Goal: Use online tool/utility: Utilize a website feature to perform a specific function

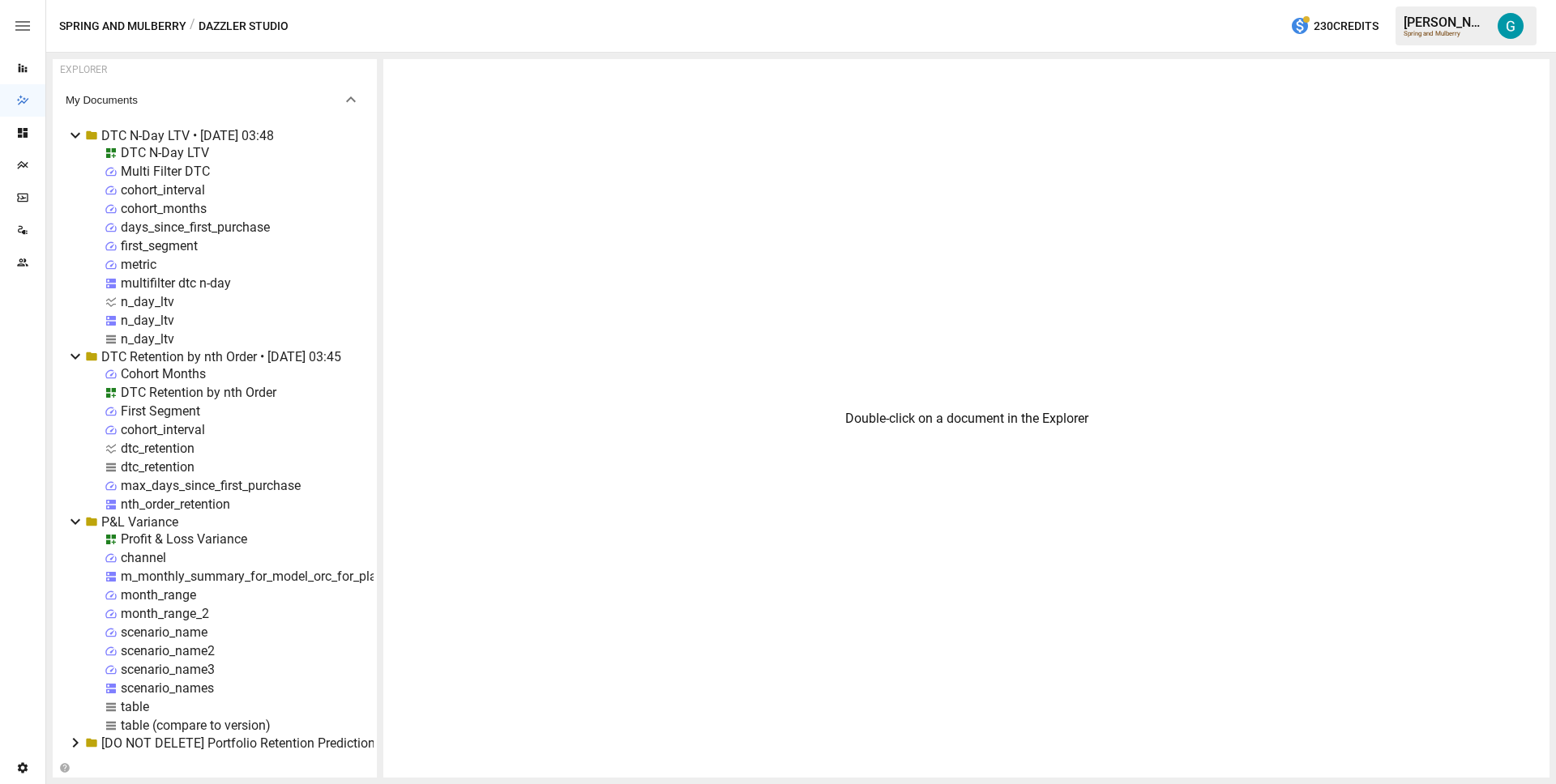
click at [151, 336] on div "n_day_ltv" at bounding box center [148, 340] width 53 height 16
select select "**********"
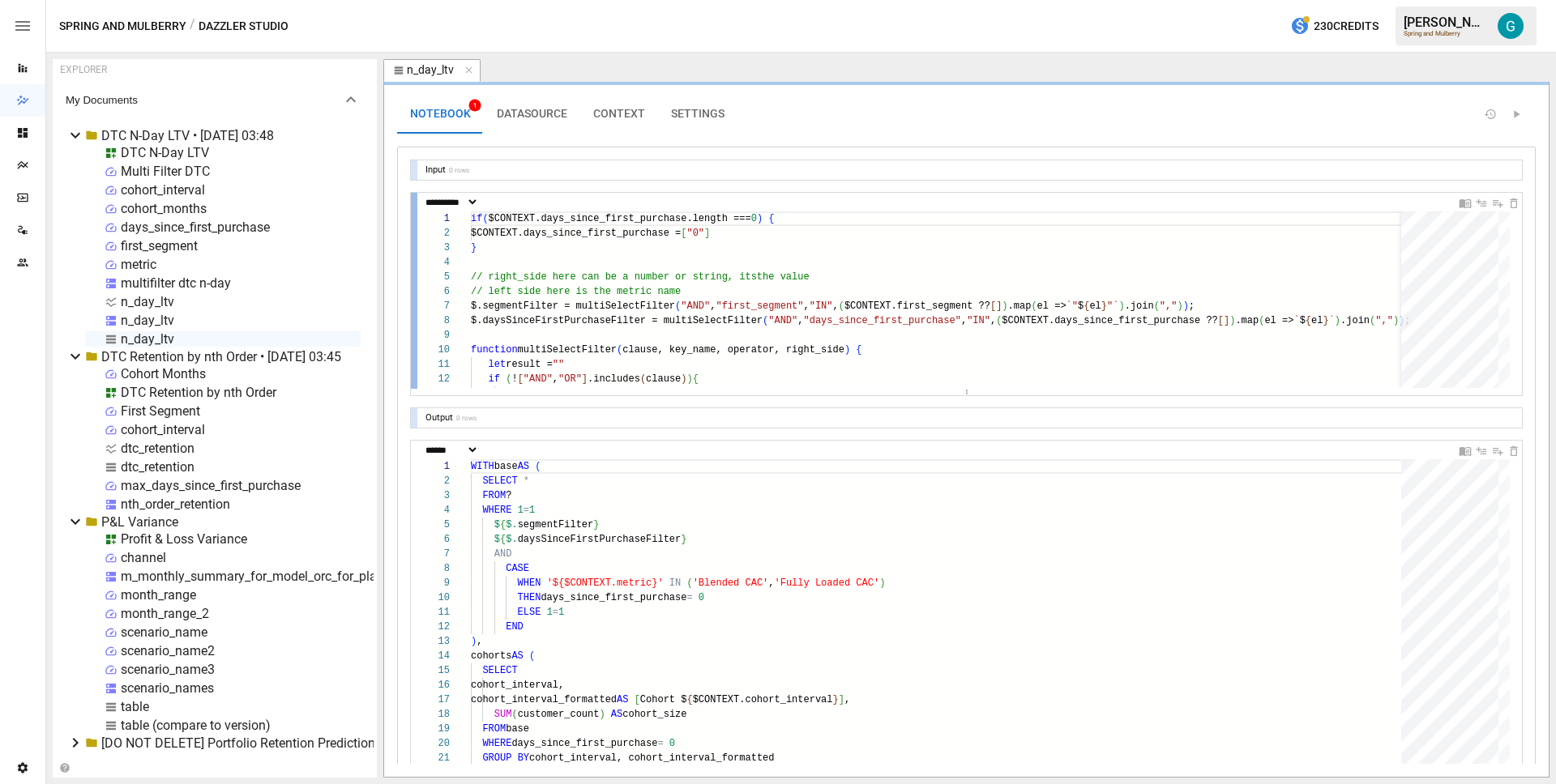
click at [415, 263] on div at bounding box center [414, 291] width 7 height 196
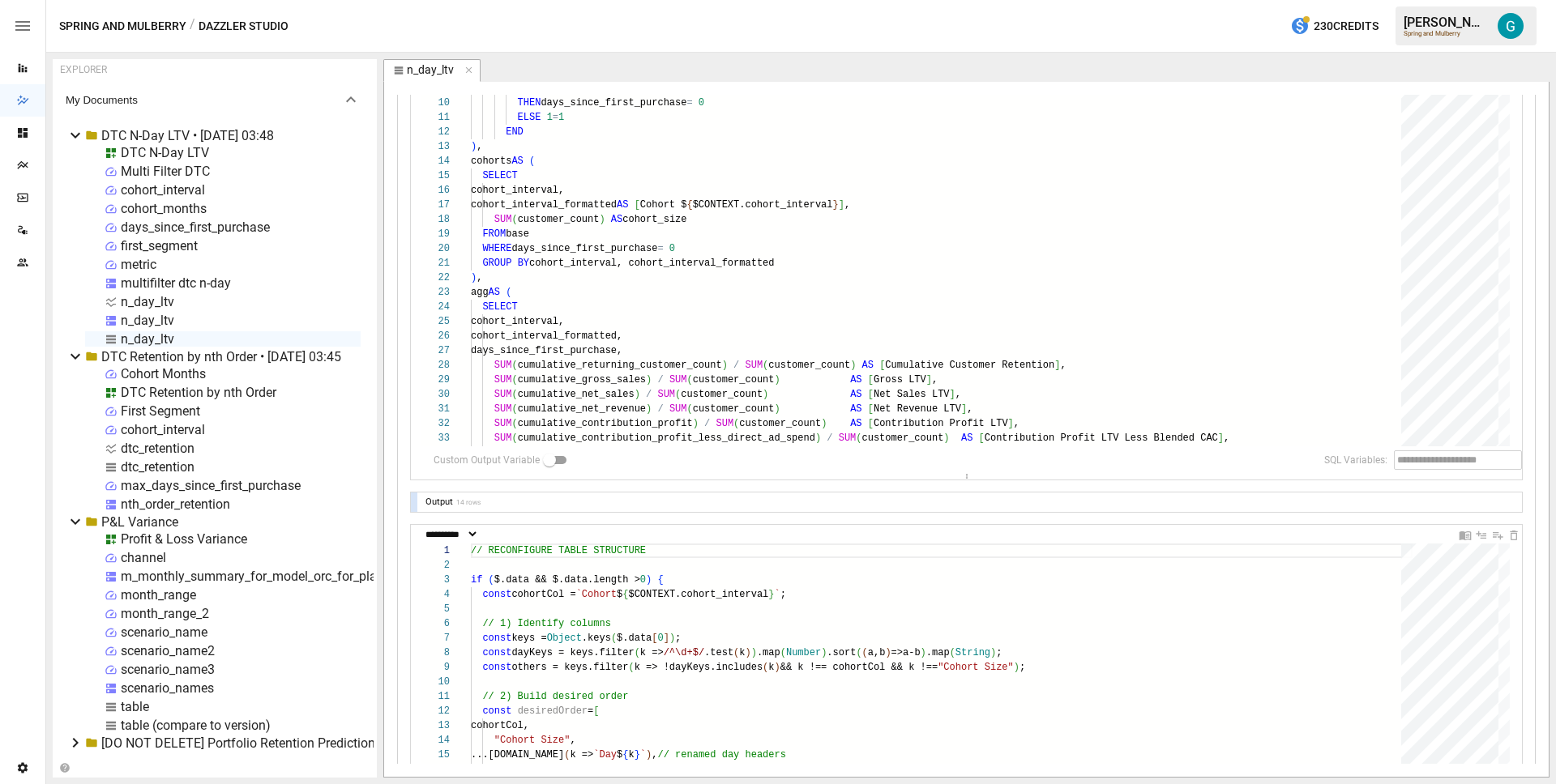
scroll to position [125, 0]
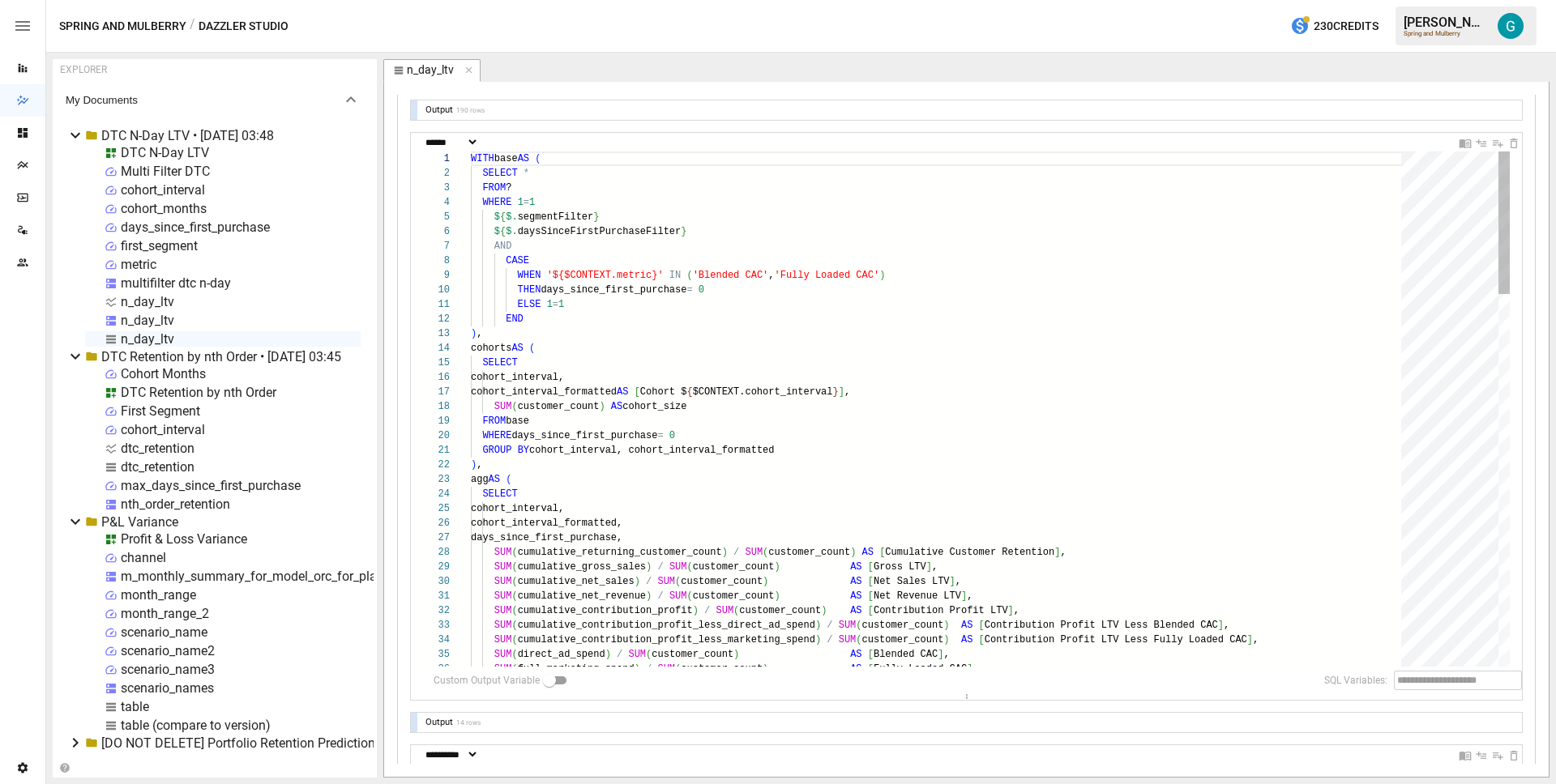
drag, startPoint x: 959, startPoint y: 663, endPoint x: 877, endPoint y: 710, distance: 94.5
click at [943, 781] on article "EXPLORER My Documents DTC N-Day LTV • [DATE] 03:48 DTC N-Day LTV Multi Filter D…" at bounding box center [801, 418] width 1509 height 732
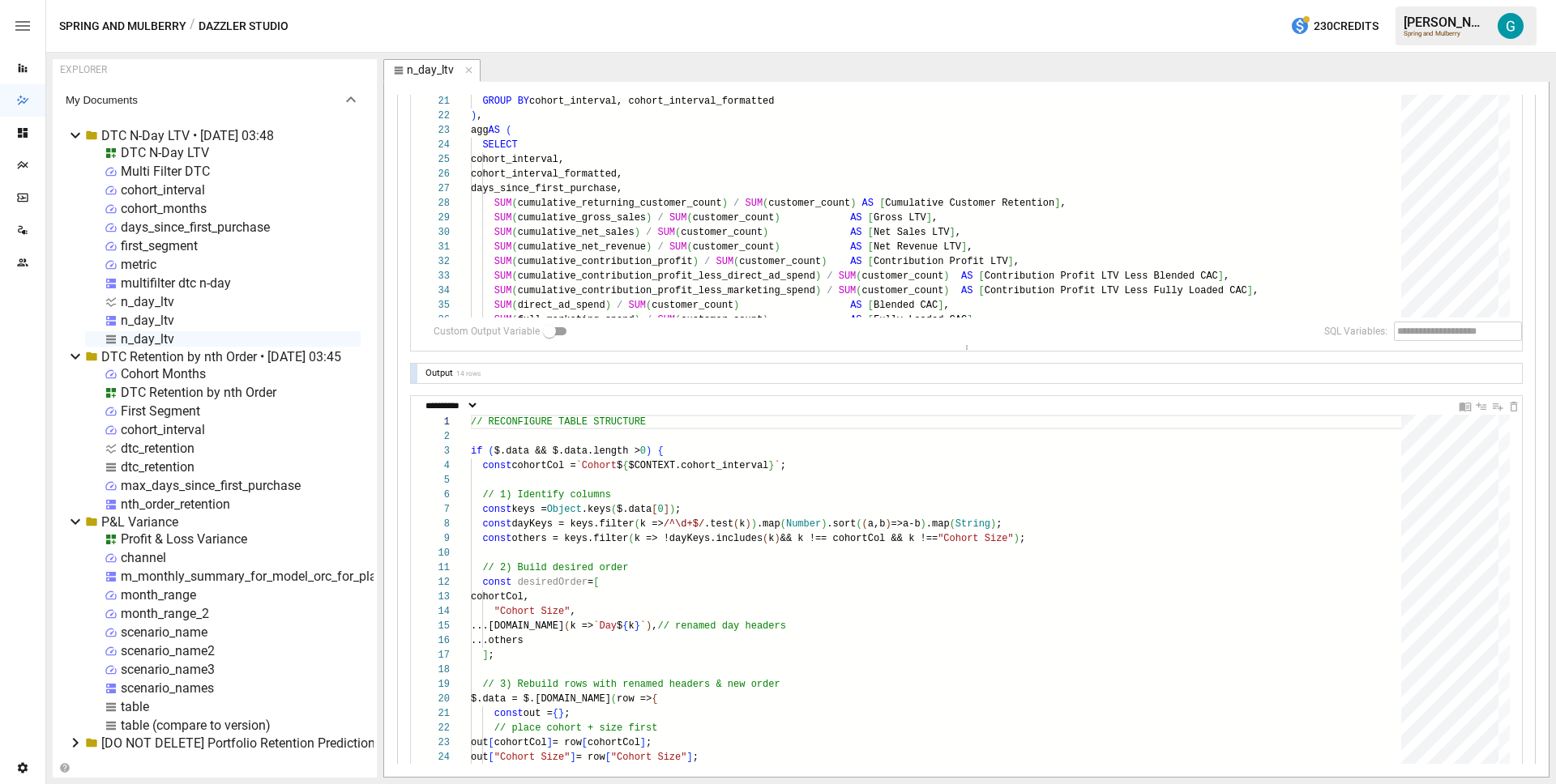
scroll to position [57, 0]
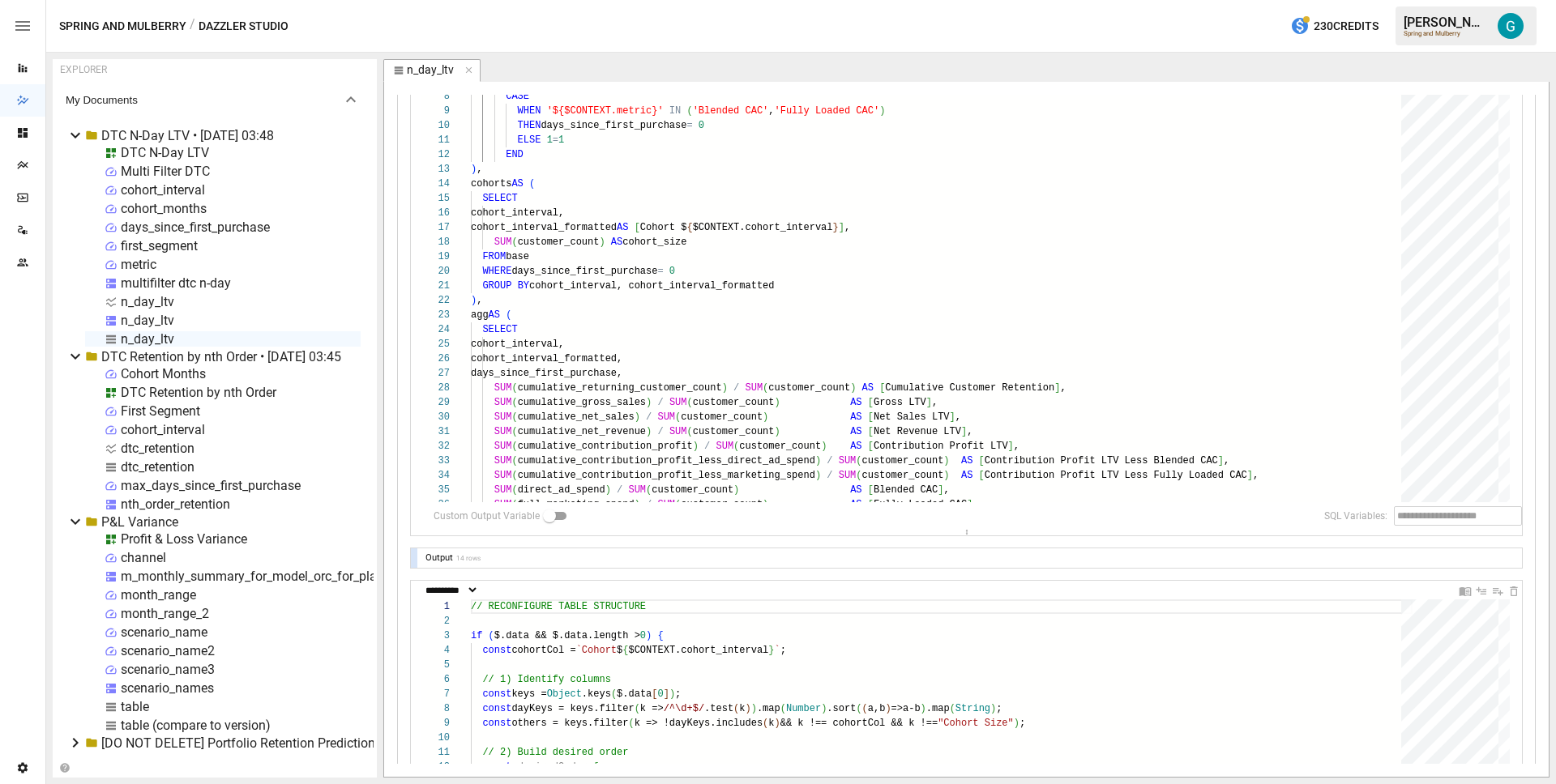
scroll to position [286, 0]
drag, startPoint x: 667, startPoint y: 227, endPoint x: 676, endPoint y: 225, distance: 9.2
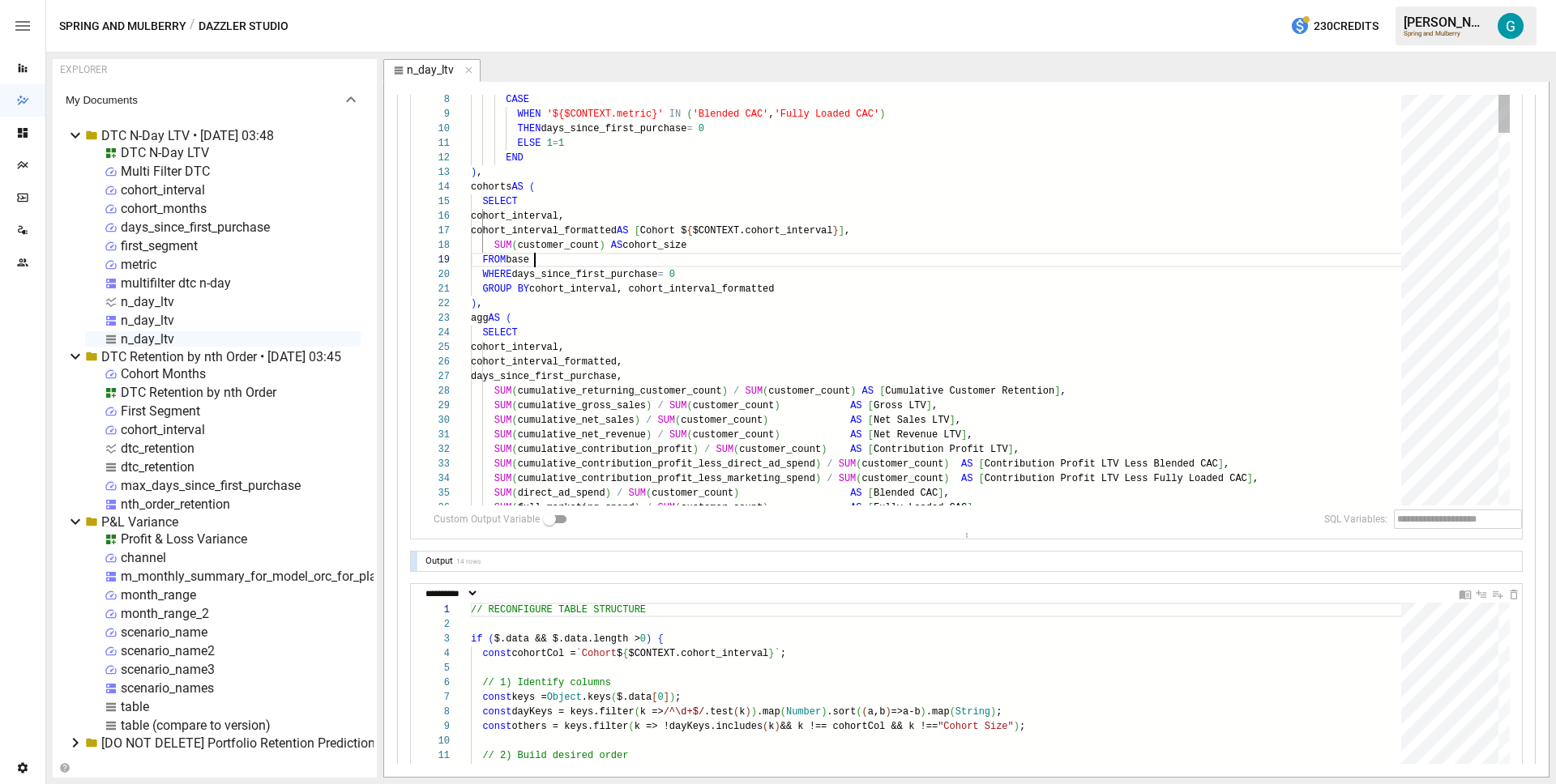
type textarea "**********"
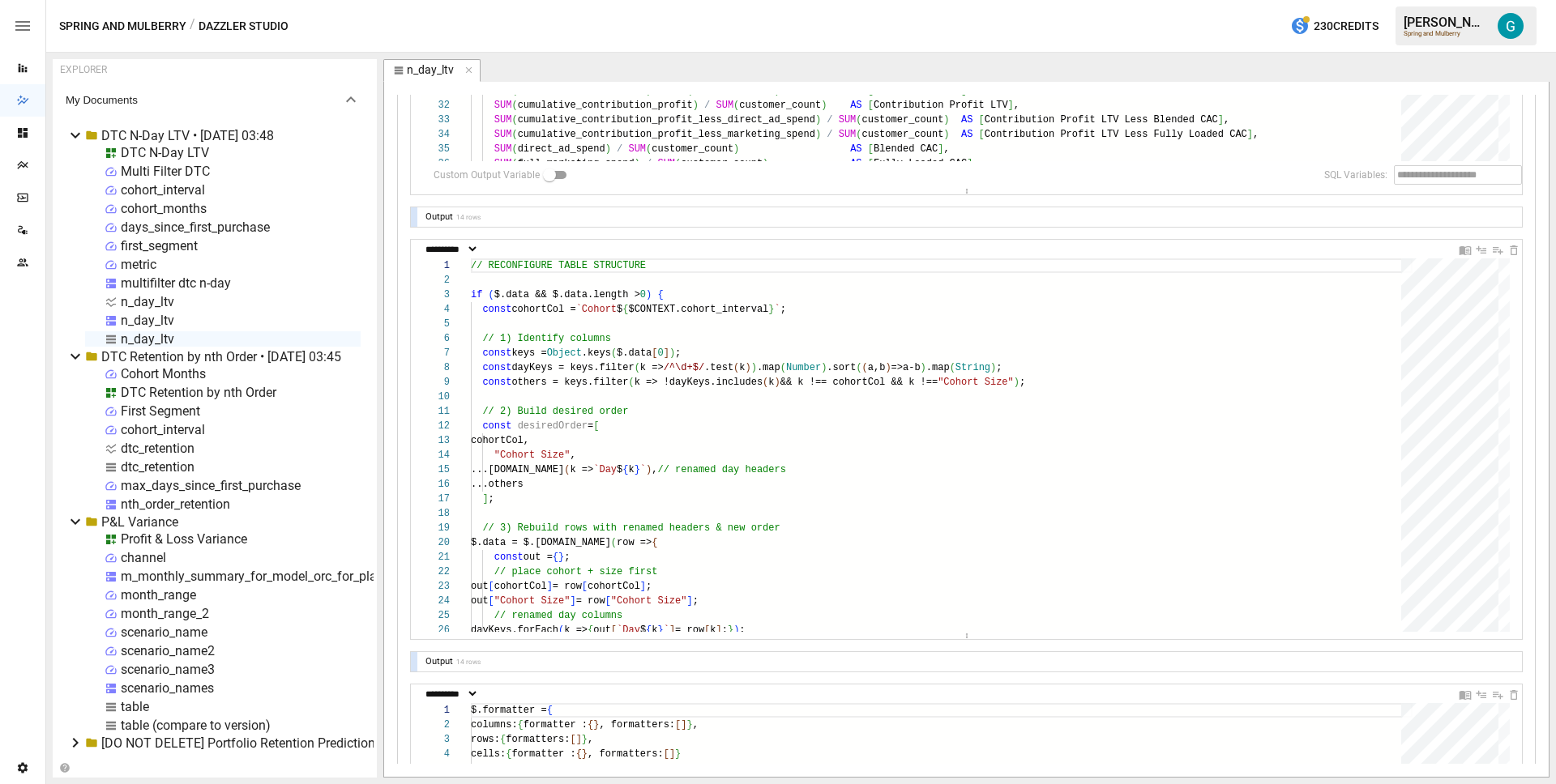
scroll to position [674, 0]
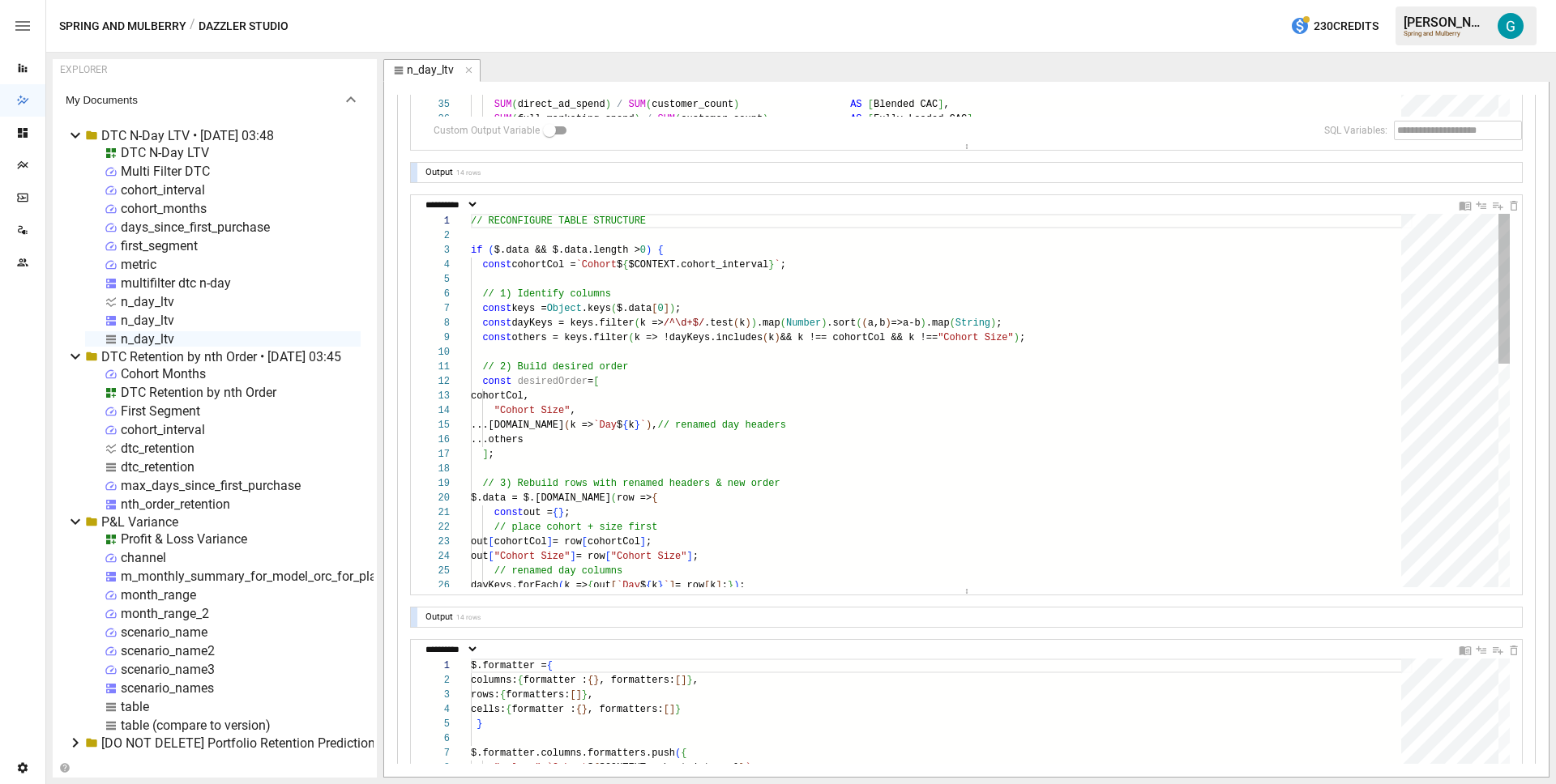
click at [711, 403] on div ""Cohort Size" , ...[DOMAIN_NAME] ( k => `Day $ { k } ` ) , // renamed day heade…" at bounding box center [941, 677] width 942 height 928
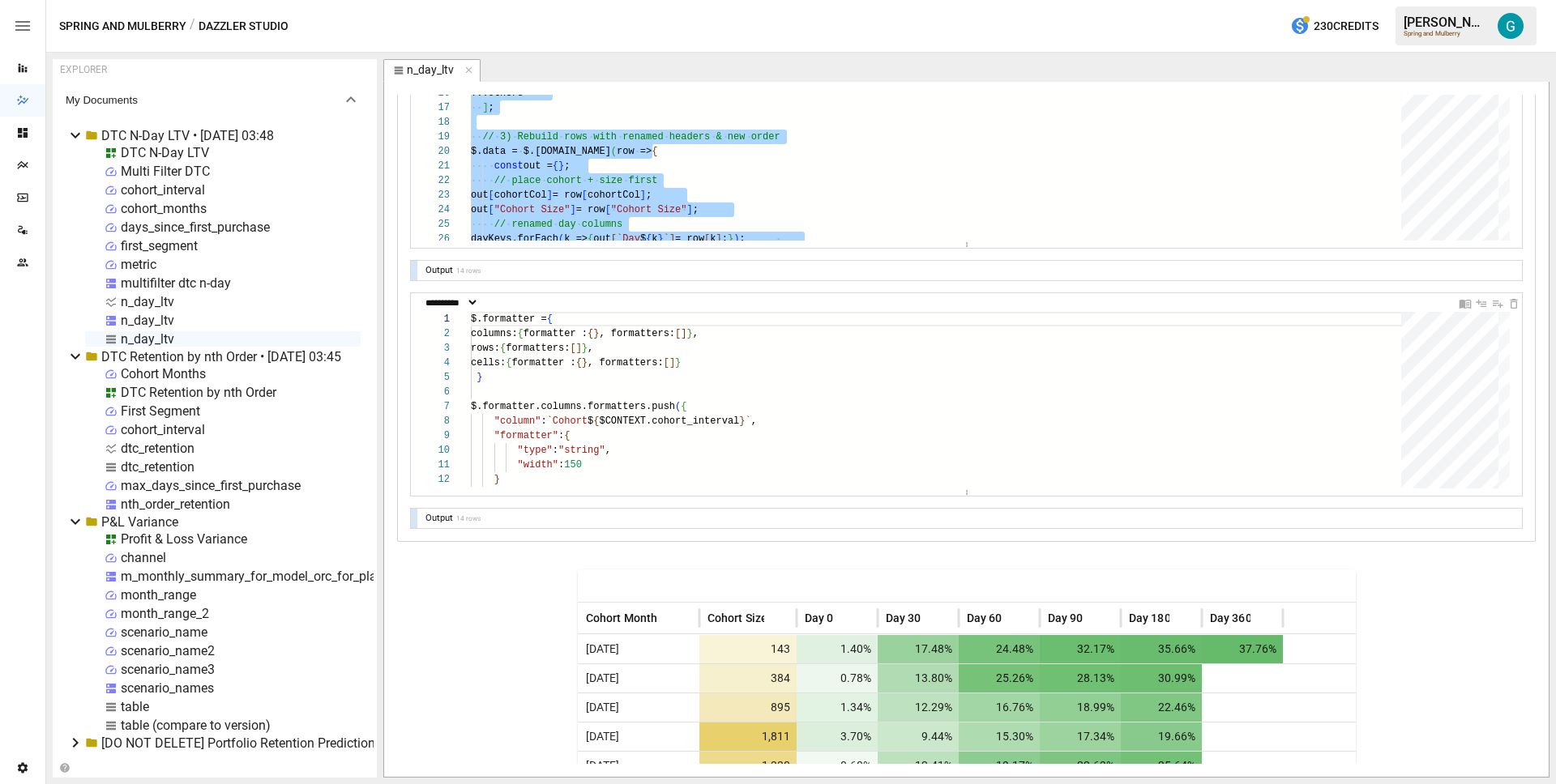
scroll to position [931, 0]
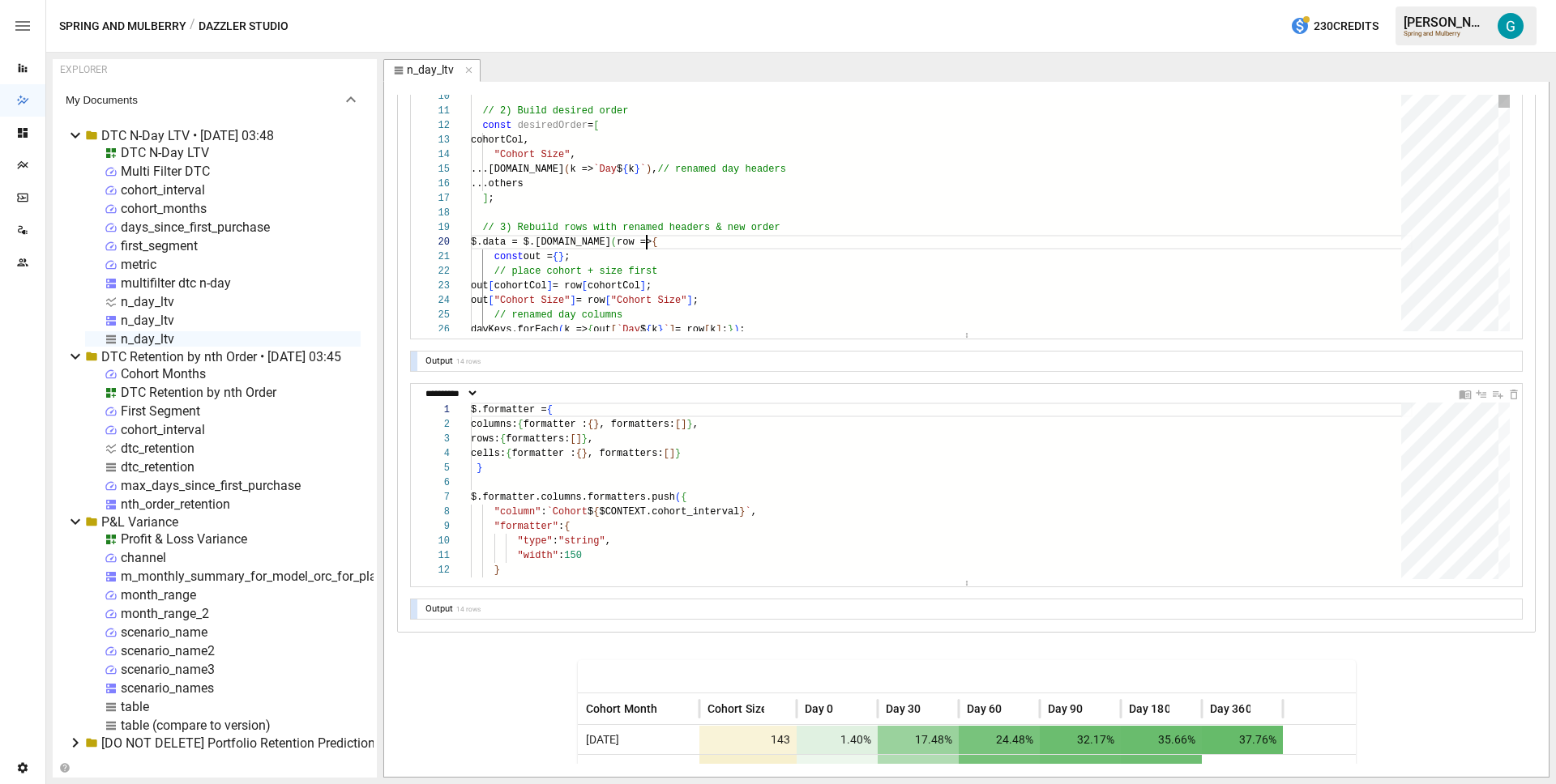
click at [803, 242] on div ""Cohort Size" , ...[DOMAIN_NAME] ( k => `Day $ { k } ` ) , // renamed day heade…" at bounding box center [941, 421] width 942 height 928
type textarea "**********"
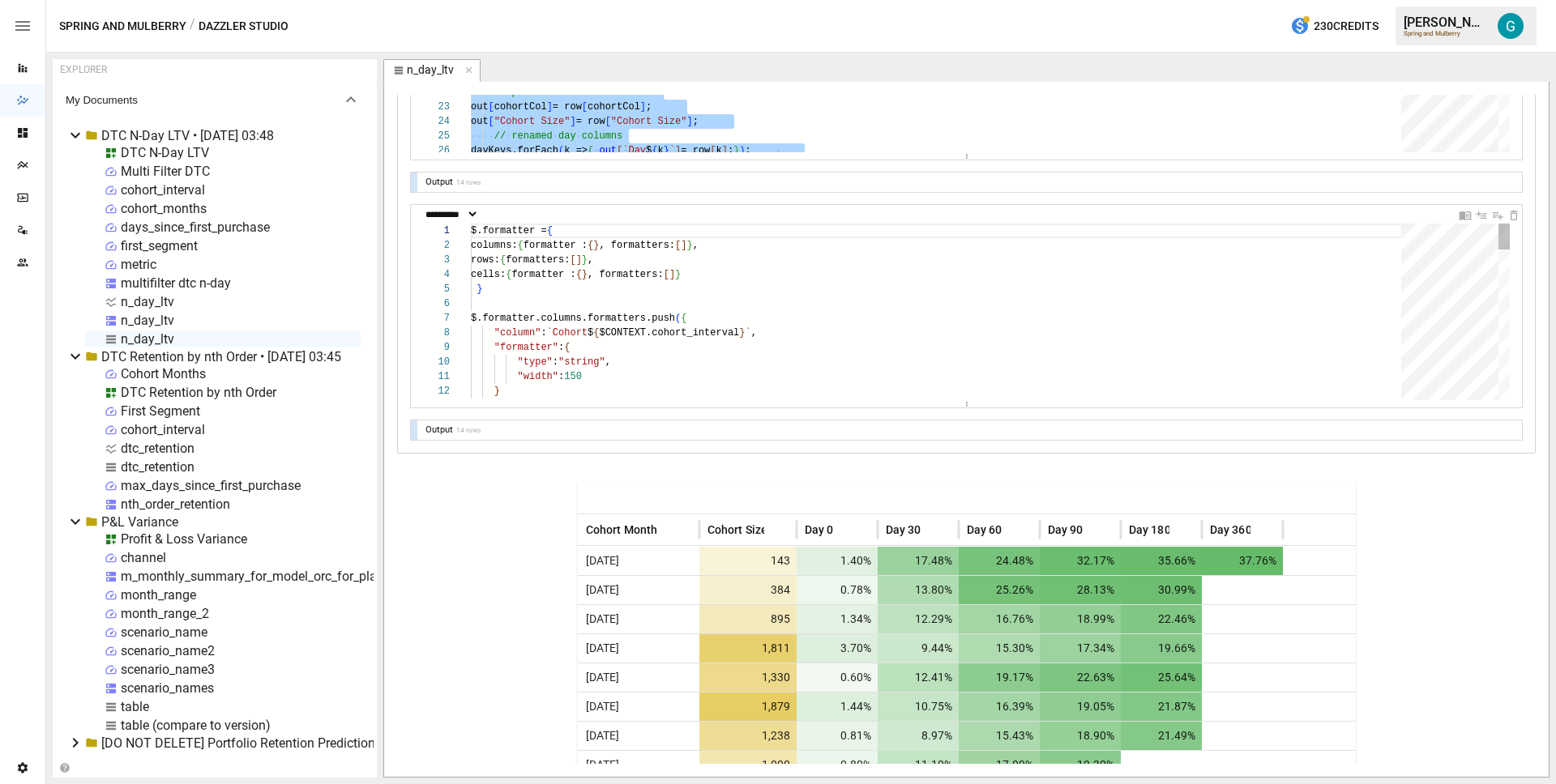
scroll to position [58, 11]
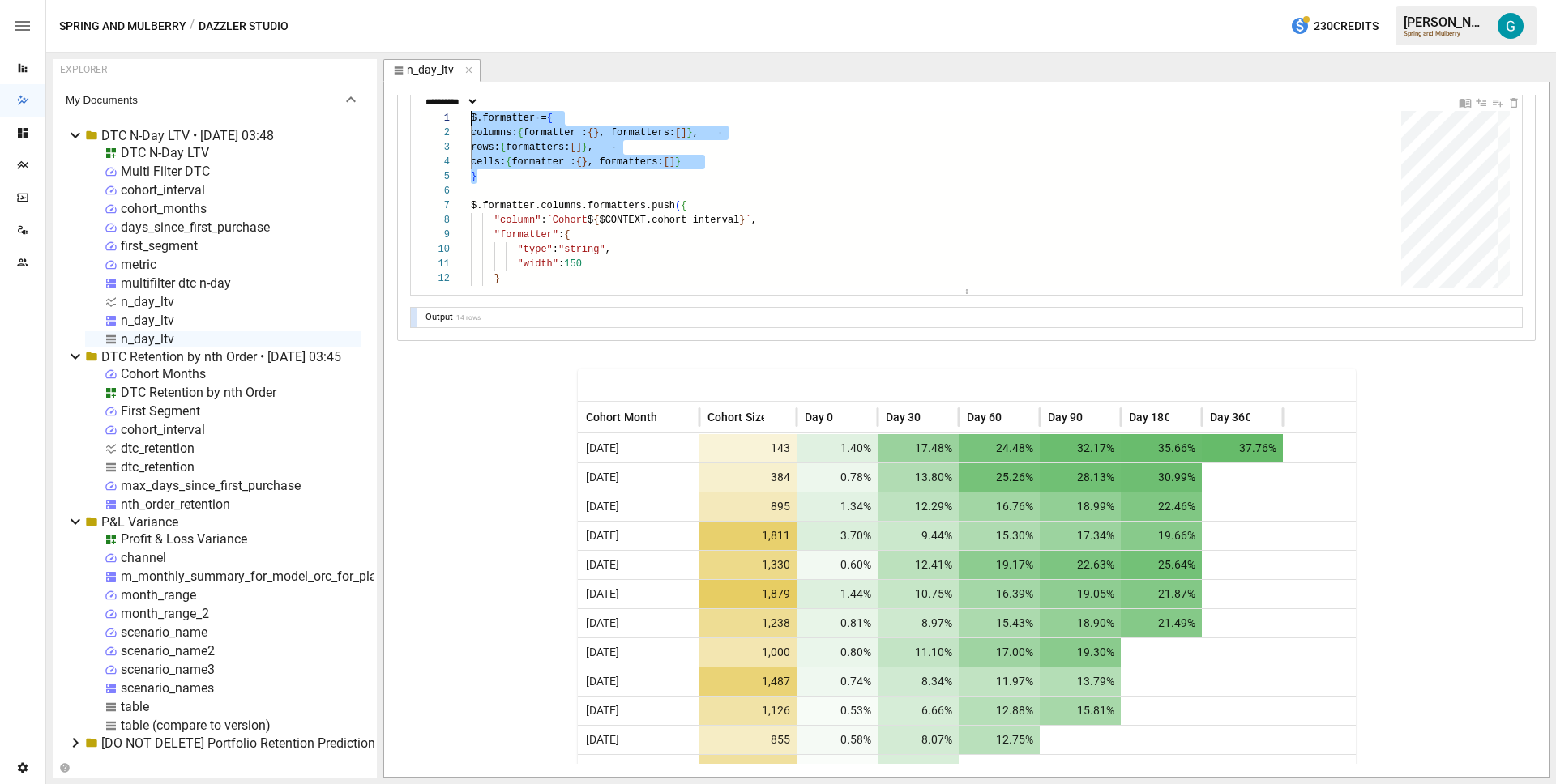
scroll to position [949, 0]
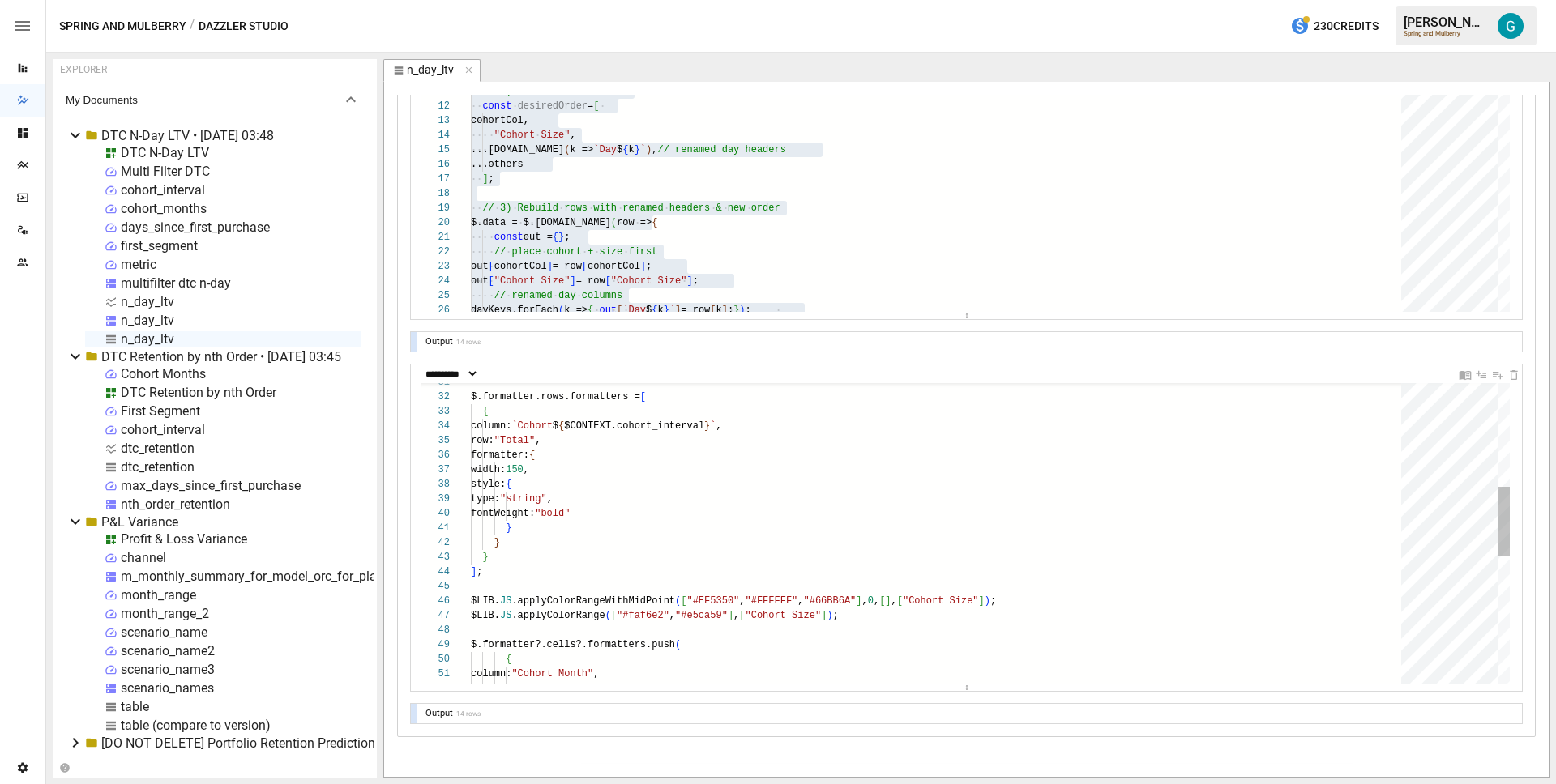
drag, startPoint x: 954, startPoint y: 565, endPoint x: 943, endPoint y: 691, distance: 126.5
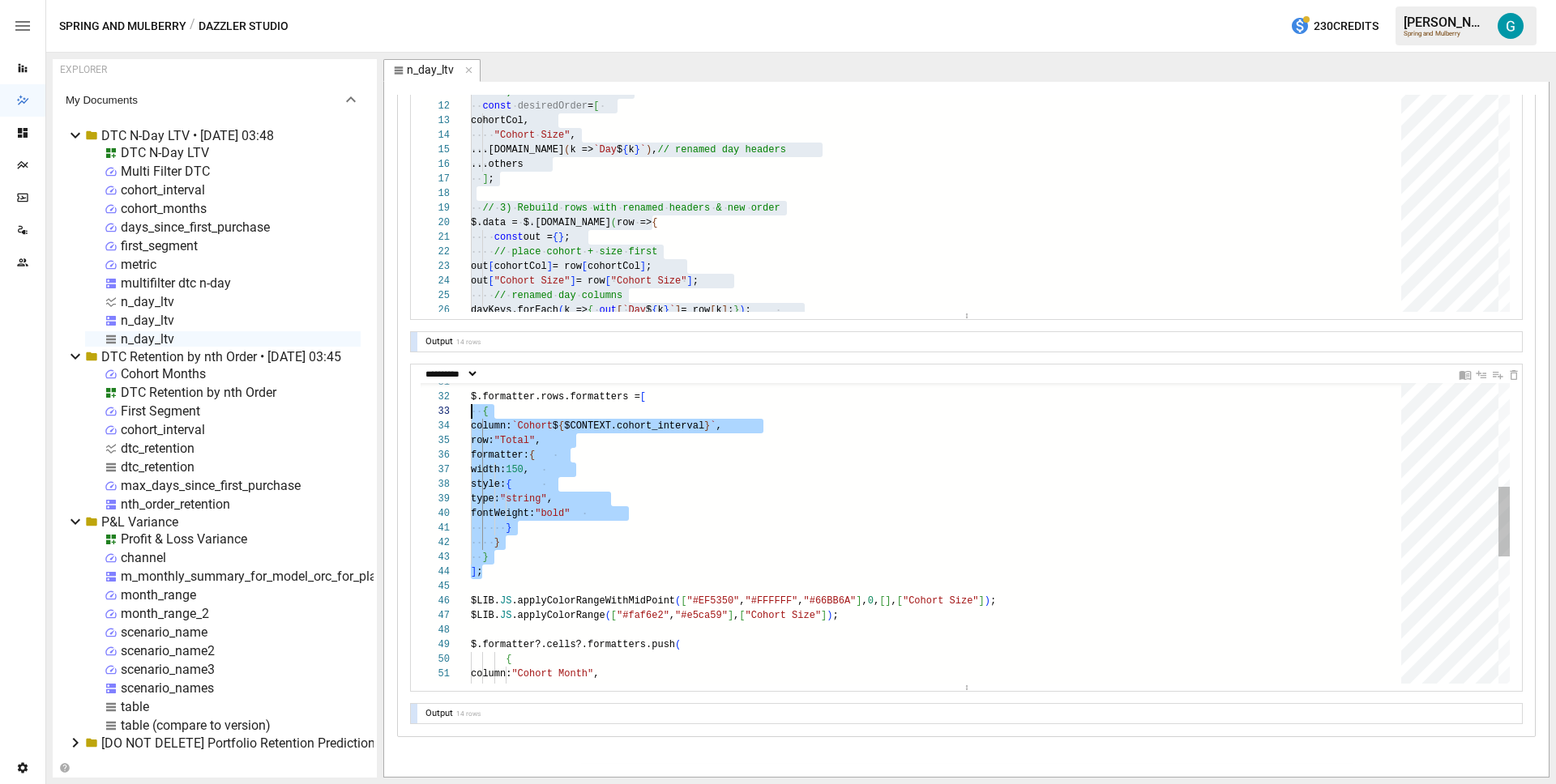
scroll to position [15, 0]
drag, startPoint x: 488, startPoint y: 577, endPoint x: 423, endPoint y: 403, distance: 185.7
click at [470, 403] on div "column: `Cohort $ { $CONTEXT.cohort_interval } ` , row: "Total" , formatter: { …" at bounding box center [941, 583] width 942 height 1292
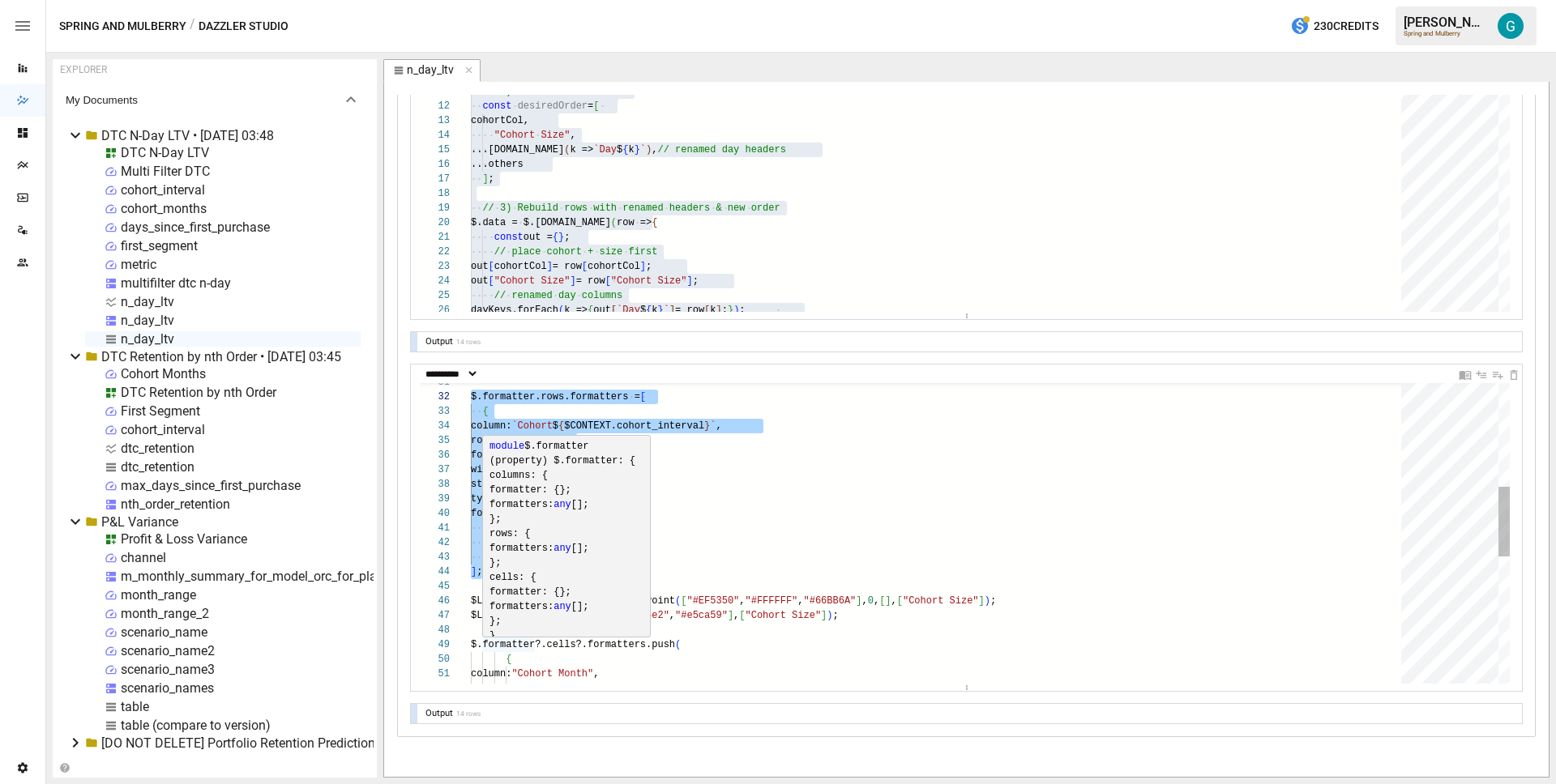
click at [927, 545] on div "column: `Cohort $ { $CONTEXT.cohort_interval } ` , row: "Total" , formatter: { …" at bounding box center [941, 583] width 942 height 1292
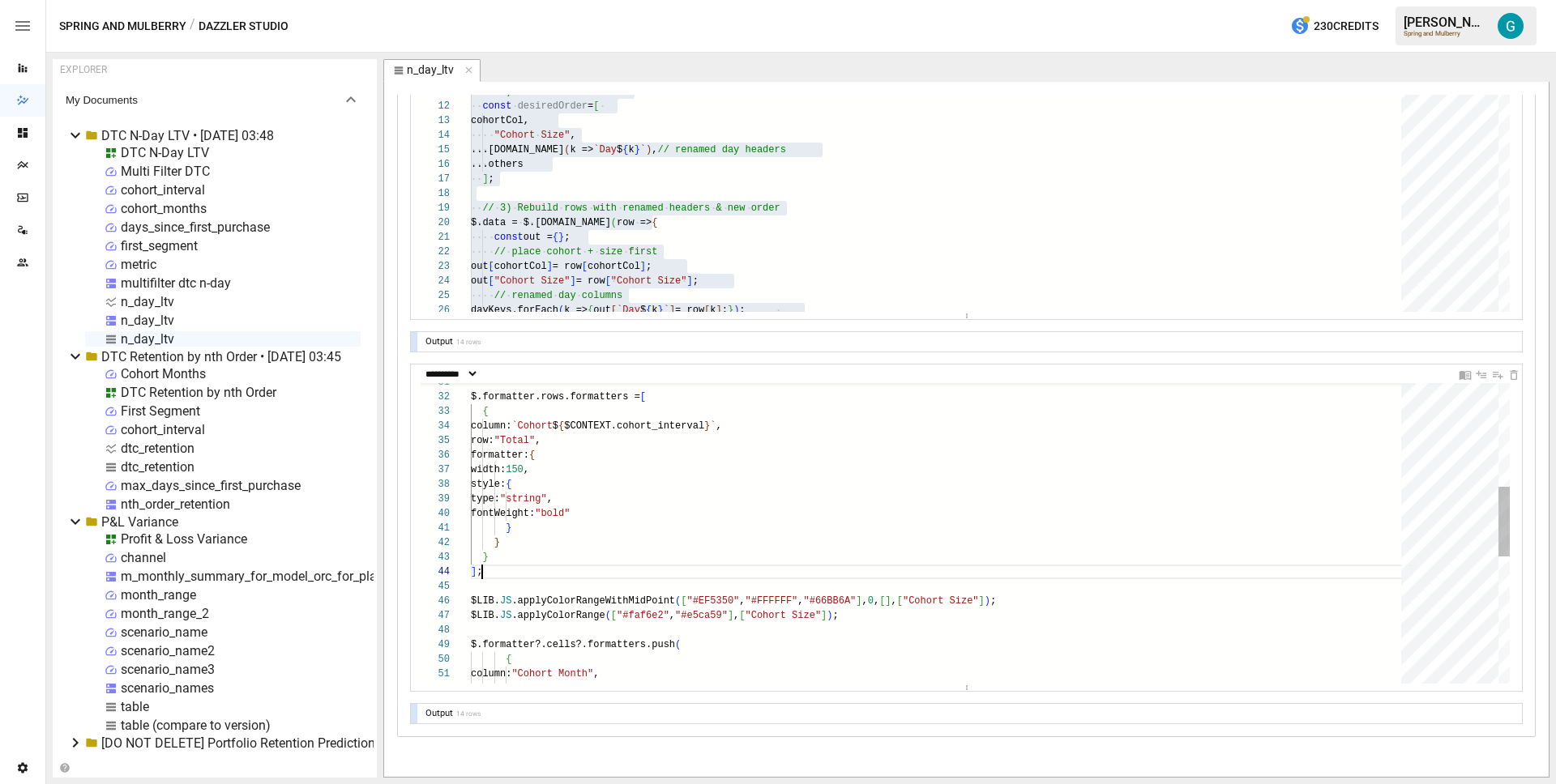
scroll to position [44, 11]
type textarea "**********"
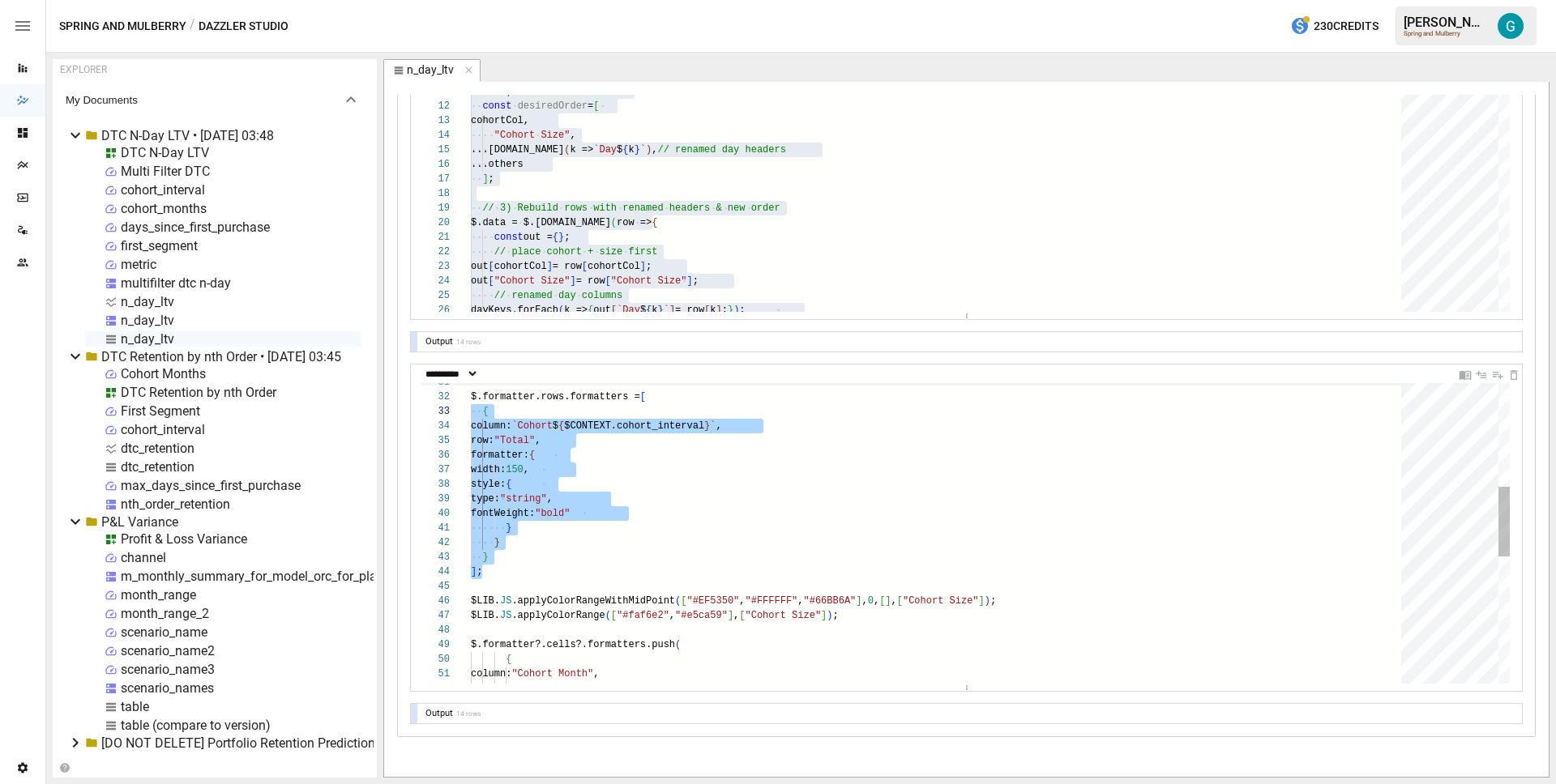
scroll to position [15, 0]
drag, startPoint x: 513, startPoint y: 565, endPoint x: 430, endPoint y: 403, distance: 182.0
click at [470, 403] on div "column: `Cohort $ { $CONTEXT.cohort_interval } ` , row: "Total" , formatter: { …" at bounding box center [941, 583] width 942 height 1292
